Goal: Task Accomplishment & Management: Complete application form

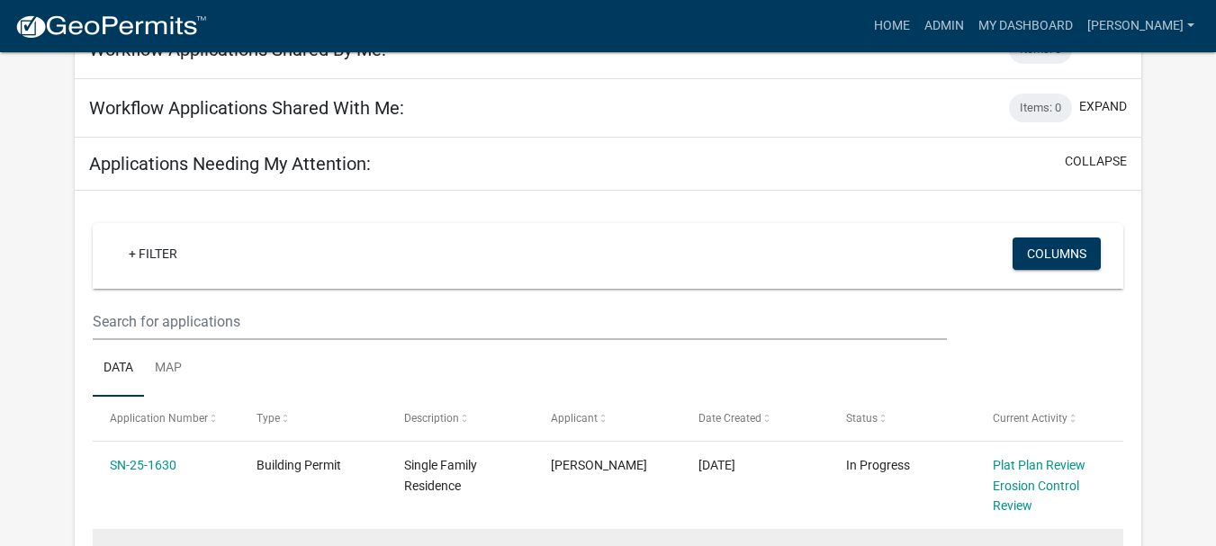
scroll to position [450, 0]
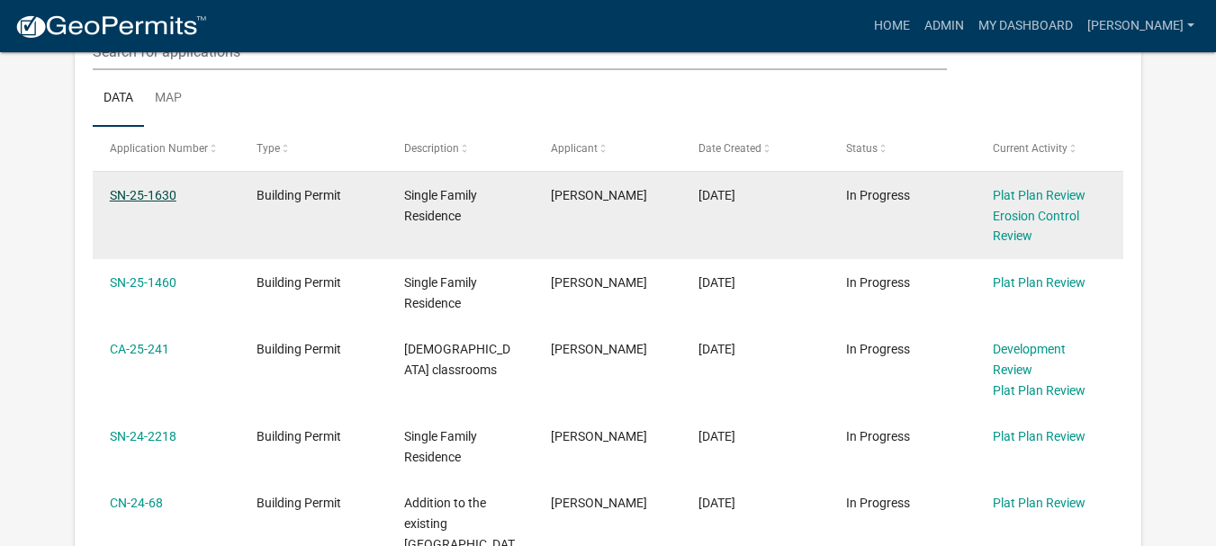
click at [166, 193] on link "SN-25-1630" at bounding box center [143, 195] width 67 height 14
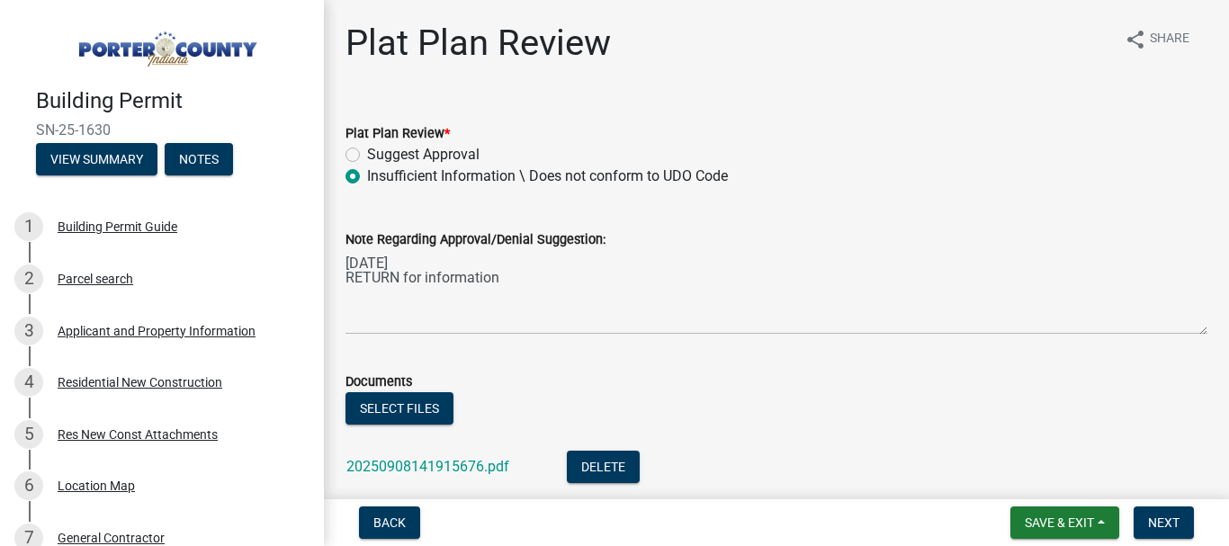
drag, startPoint x: 349, startPoint y: 155, endPoint x: 354, endPoint y: 163, distance: 9.3
click at [367, 156] on label "Suggest Approval" at bounding box center [423, 155] width 112 height 22
click at [367, 156] on input "Suggest Approval" at bounding box center [373, 150] width 12 height 12
radio input "true"
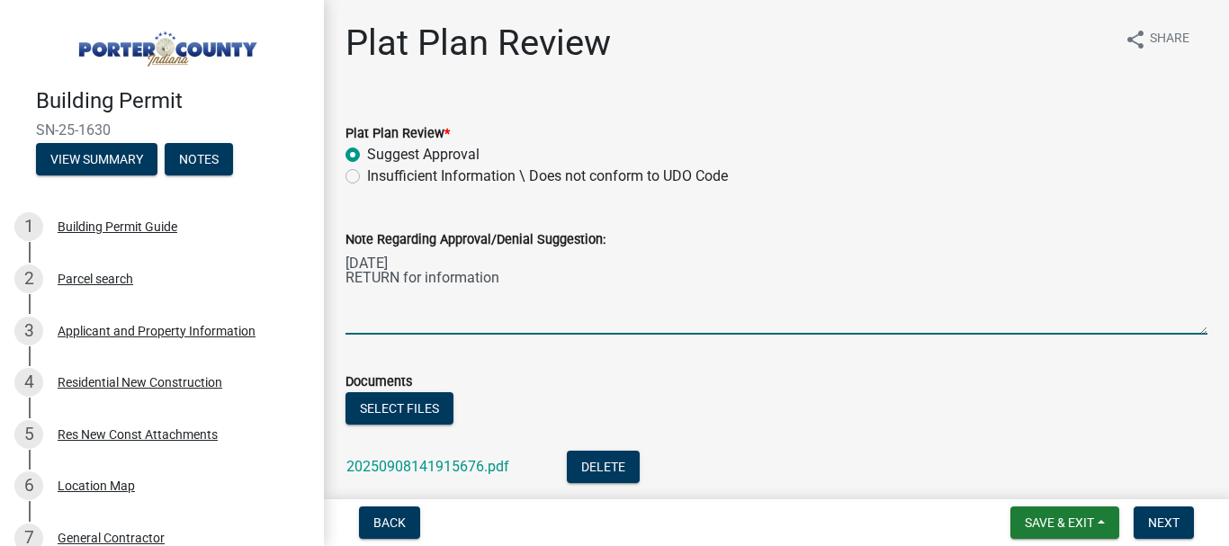
drag, startPoint x: 352, startPoint y: 292, endPoint x: 370, endPoint y: 304, distance: 21.5
click at [352, 294] on textarea "[DATE] RETURN for information" at bounding box center [777, 292] width 862 height 85
drag, startPoint x: 501, startPoint y: 280, endPoint x: 519, endPoint y: 292, distance: 22.0
click at [502, 280] on textarea "[DATE] RETURN for information" at bounding box center [777, 292] width 862 height 85
click at [350, 319] on textarea "[DATE] RETURN for information [DATE] Return to DVG (rlh forgot to send on [DATE…" at bounding box center [777, 292] width 862 height 85
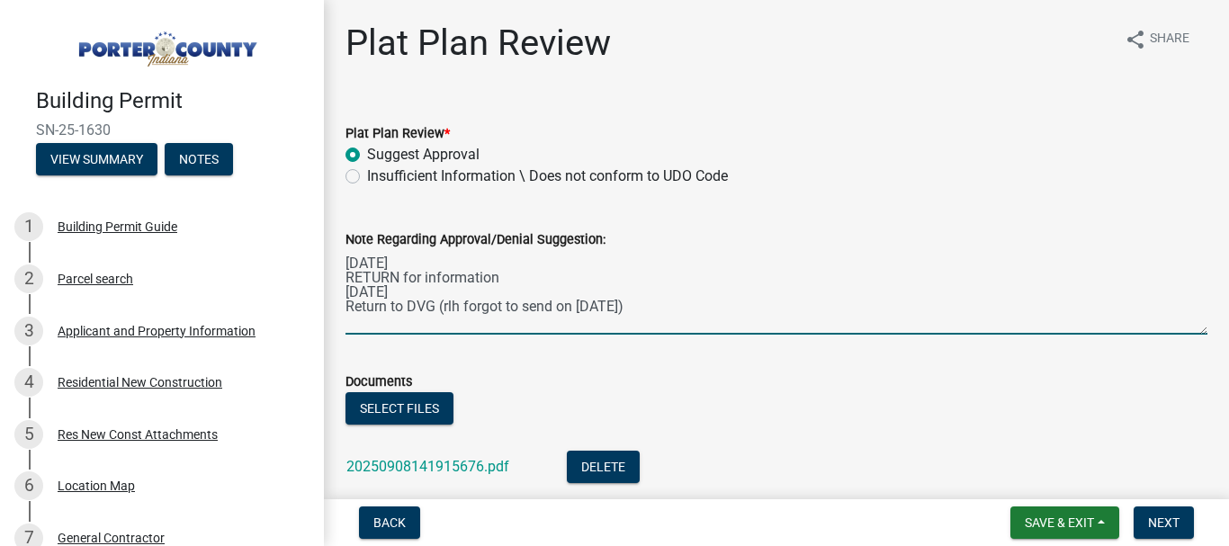
click at [627, 308] on textarea "[DATE] RETURN for information [DATE] Return to DVG (rlh forgot to send on [DATE…" at bounding box center [777, 292] width 862 height 85
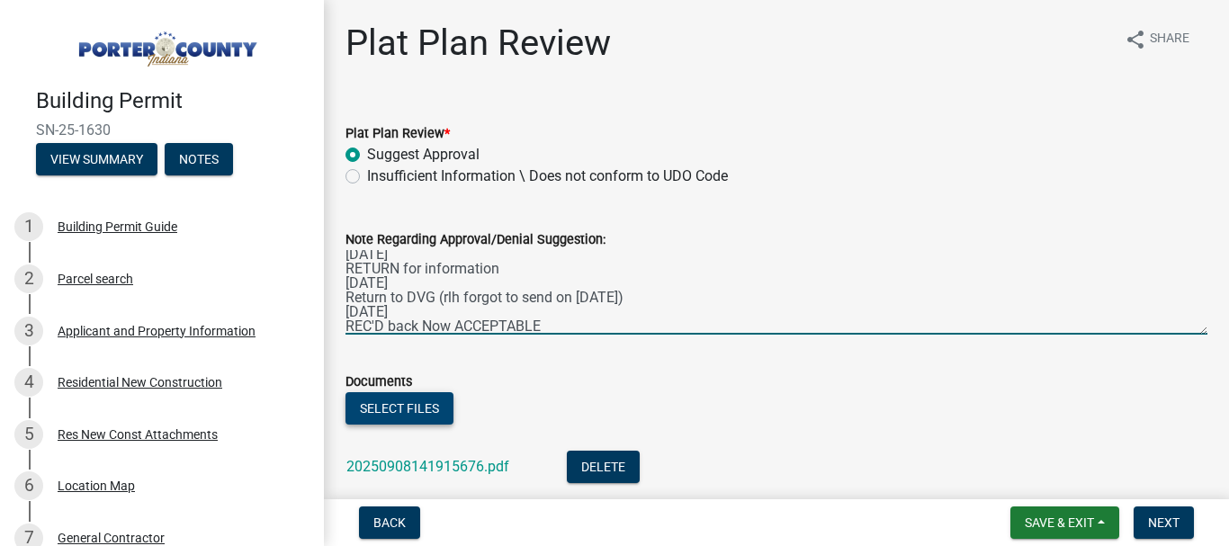
type textarea "[DATE] RETURN for information [DATE] Return to DVG (rlh forgot to send on [DATE…"
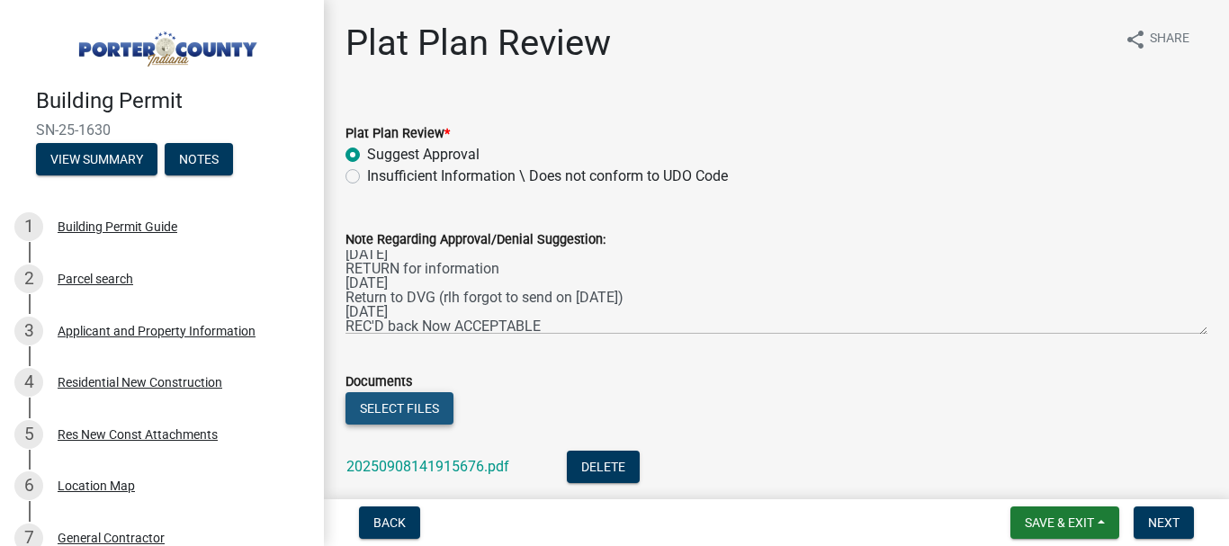
click at [397, 405] on button "Select files" at bounding box center [400, 408] width 108 height 32
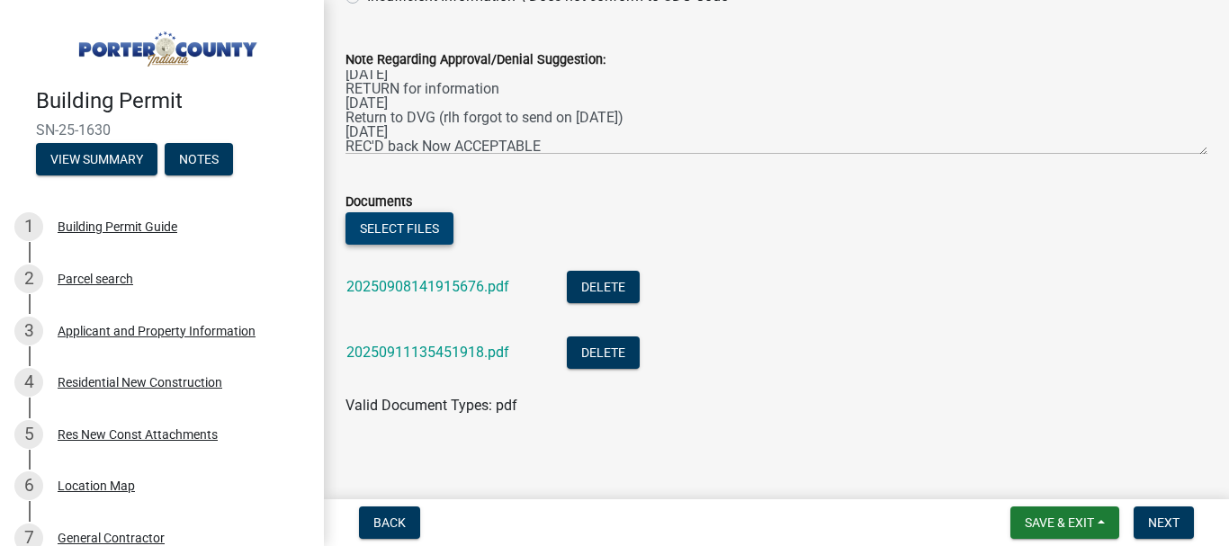
scroll to position [191, 0]
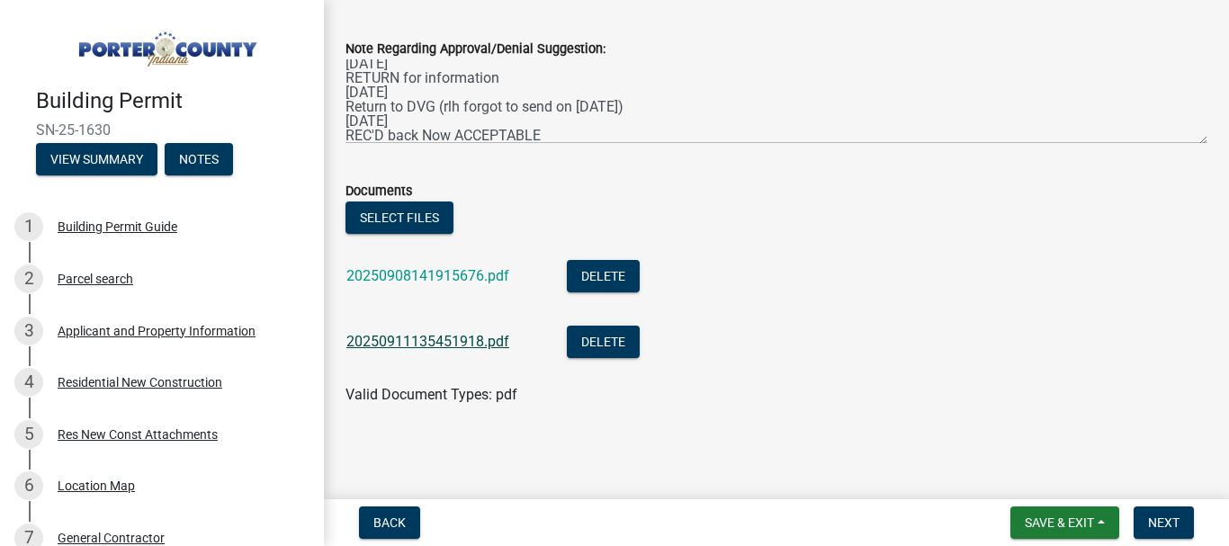
click at [436, 338] on link "20250911135451918.pdf" at bounding box center [427, 341] width 163 height 17
click at [1162, 523] on span "Next" at bounding box center [1163, 523] width 31 height 14
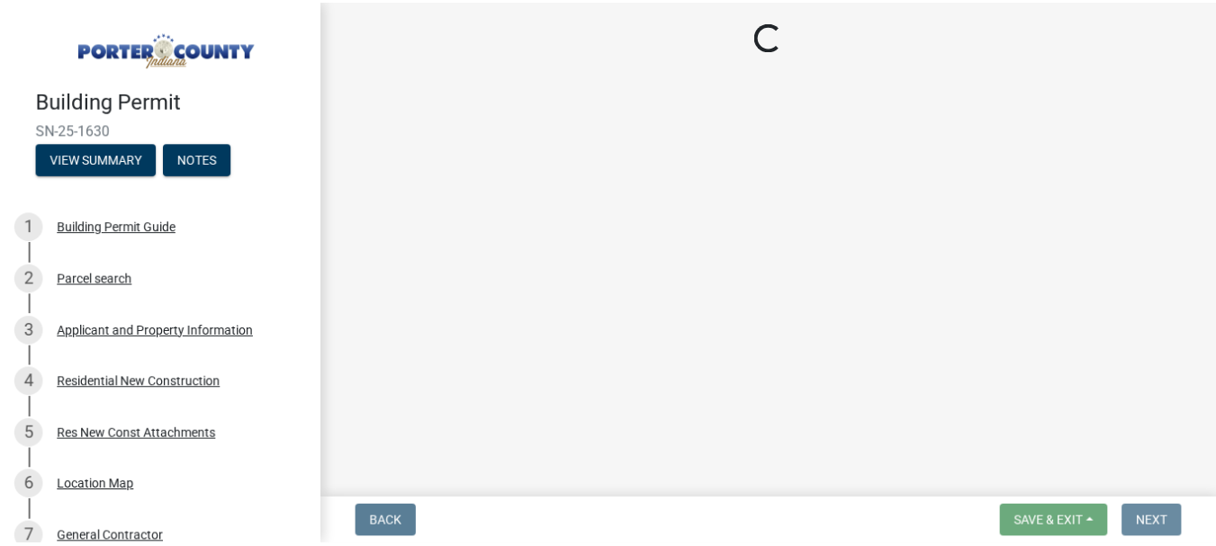
scroll to position [0, 0]
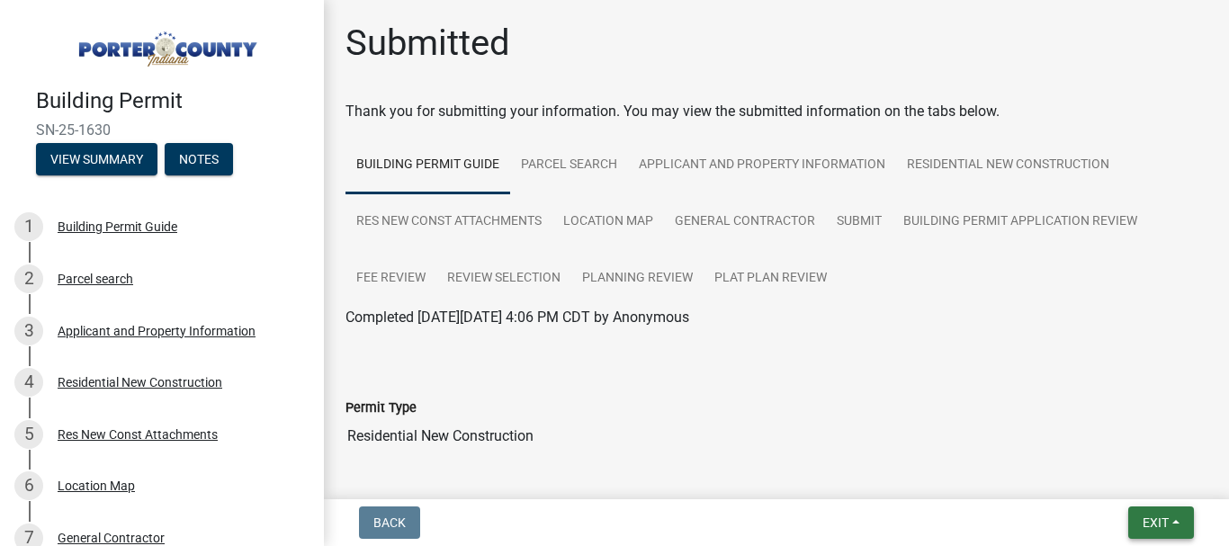
click at [1156, 523] on span "Exit" at bounding box center [1156, 523] width 26 height 14
click at [1114, 477] on button "Save & Exit" at bounding box center [1122, 475] width 144 height 43
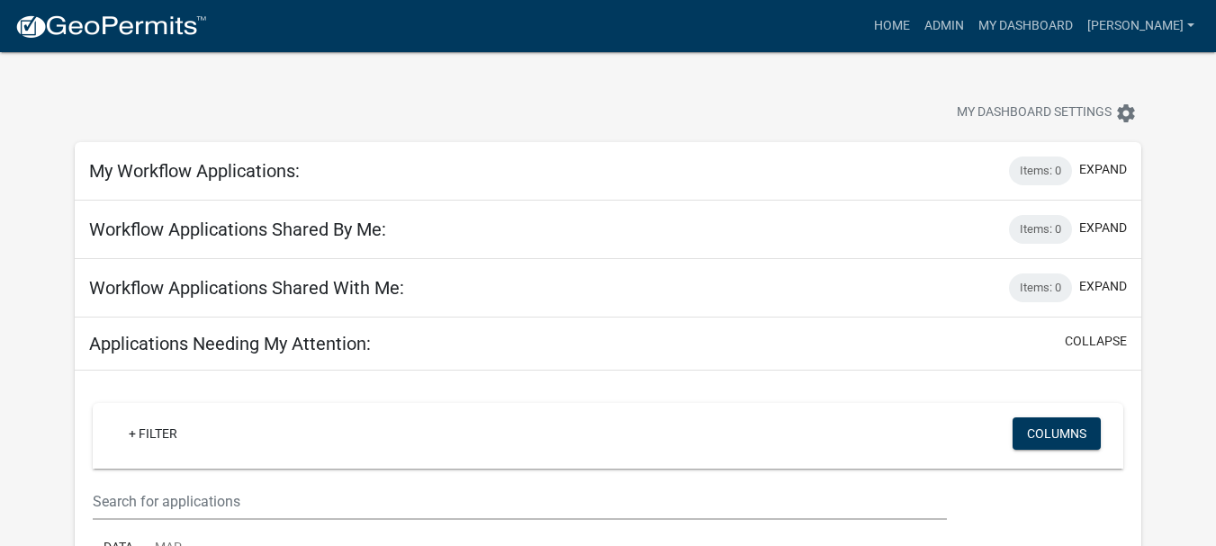
scroll to position [450, 0]
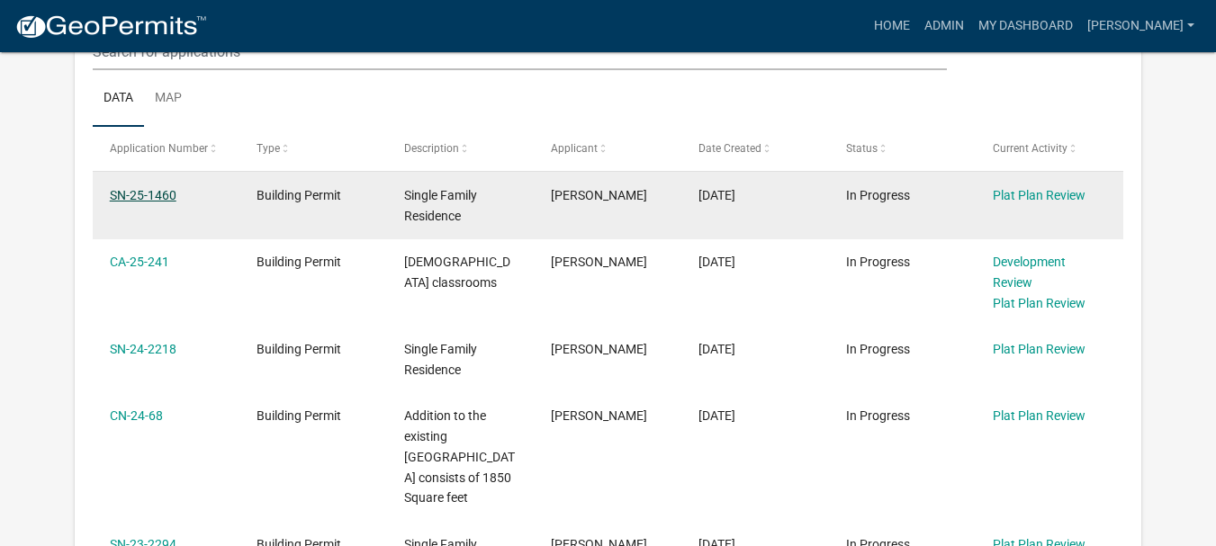
click at [149, 196] on link "SN-25-1460" at bounding box center [143, 195] width 67 height 14
